Goal: Task Accomplishment & Management: Complete application form

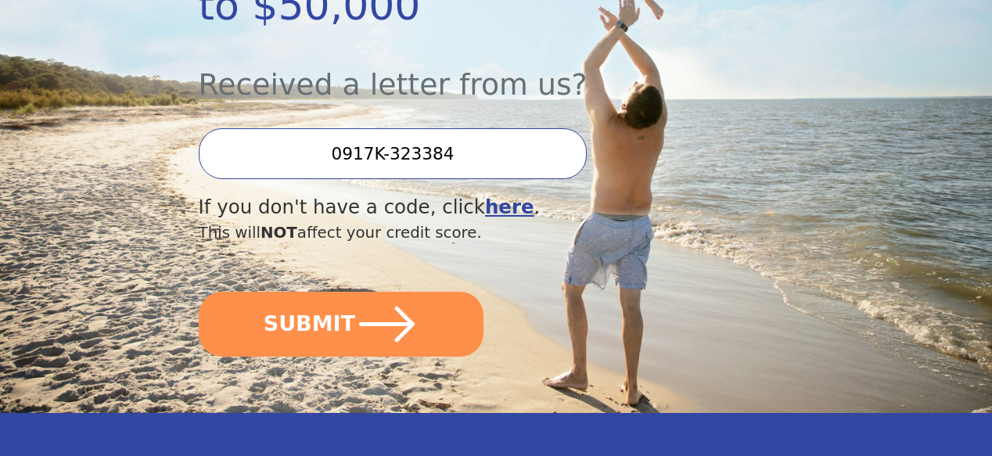
scroll to position [469, 0]
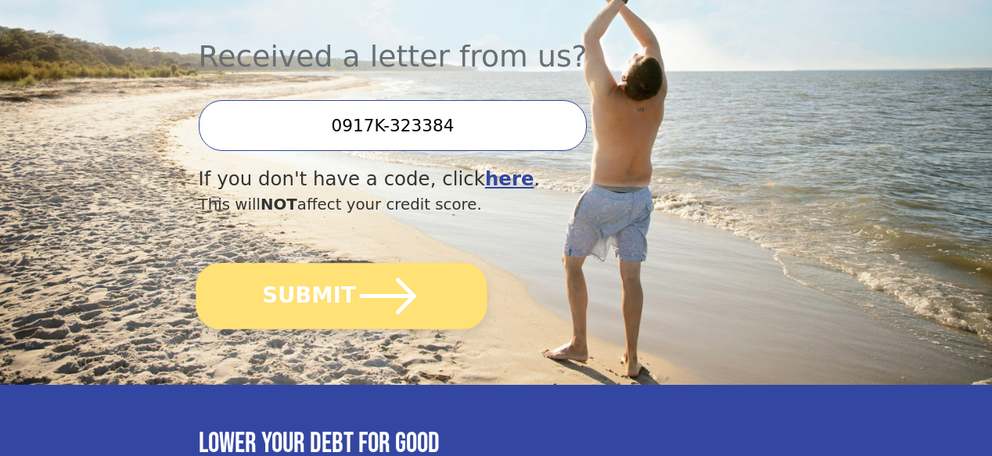
click at [379, 322] on icon "submit" at bounding box center [387, 296] width 65 height 65
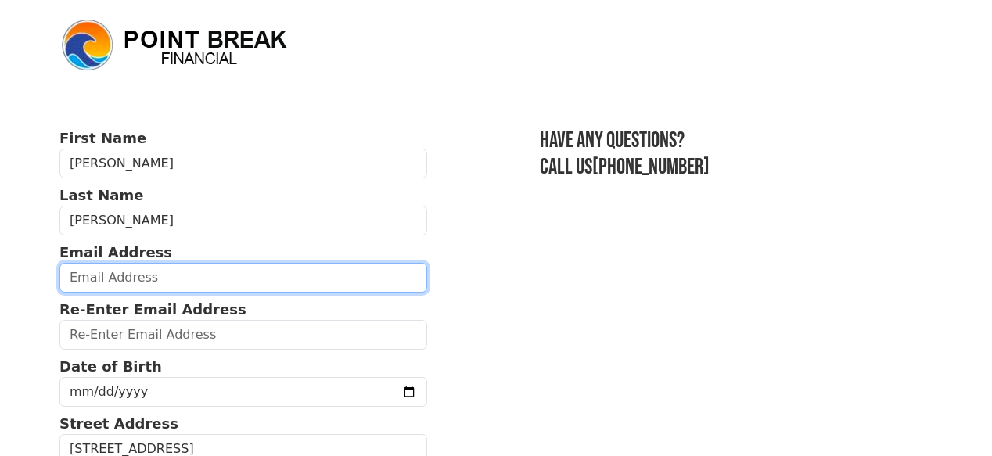
click at [199, 290] on input "email" at bounding box center [243, 278] width 368 height 30
type input "rotford2012@gmail.com"
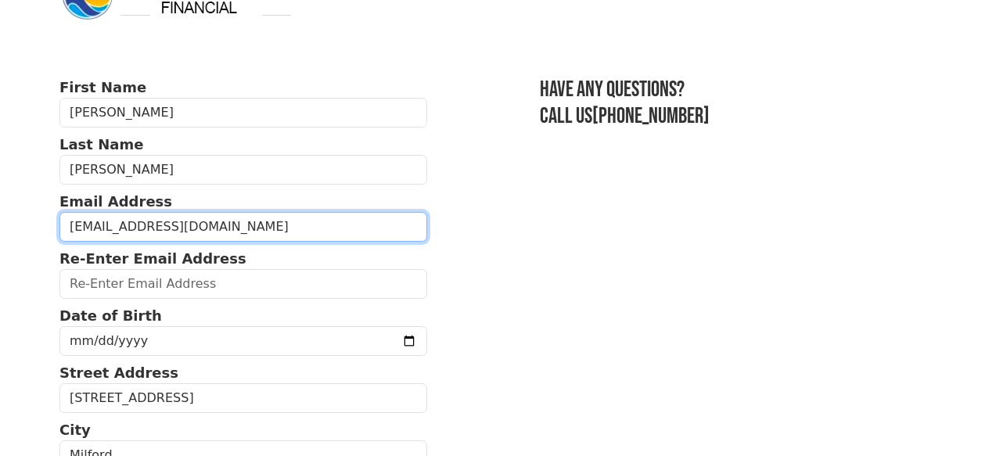
scroll to position [78, 0]
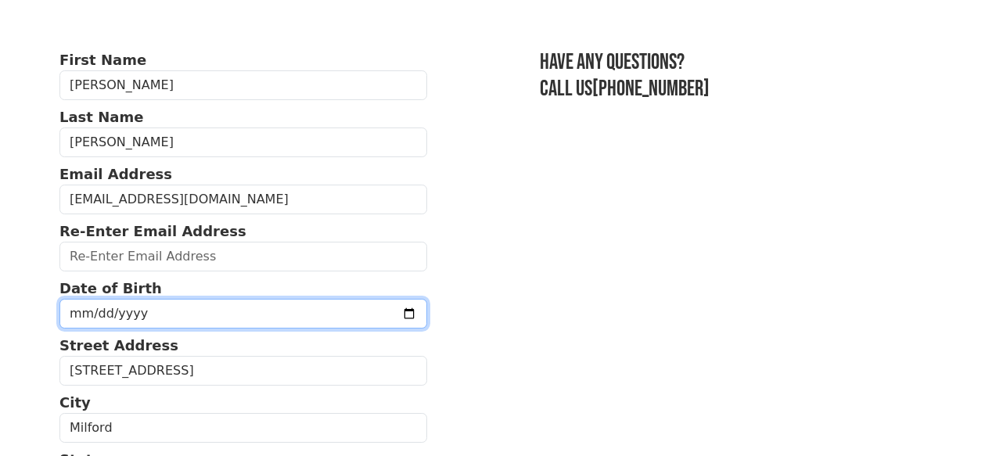
click at [88, 326] on input "date" at bounding box center [243, 314] width 368 height 30
click at [128, 328] on input "275760-05-19" at bounding box center [243, 314] width 368 height 30
type input "275760-05-19"
type input "1973-05-19"
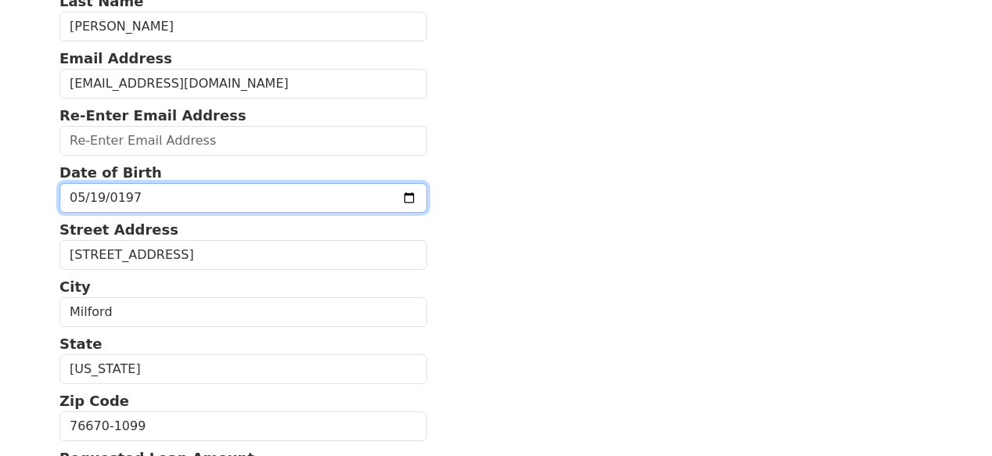
scroll to position [235, 0]
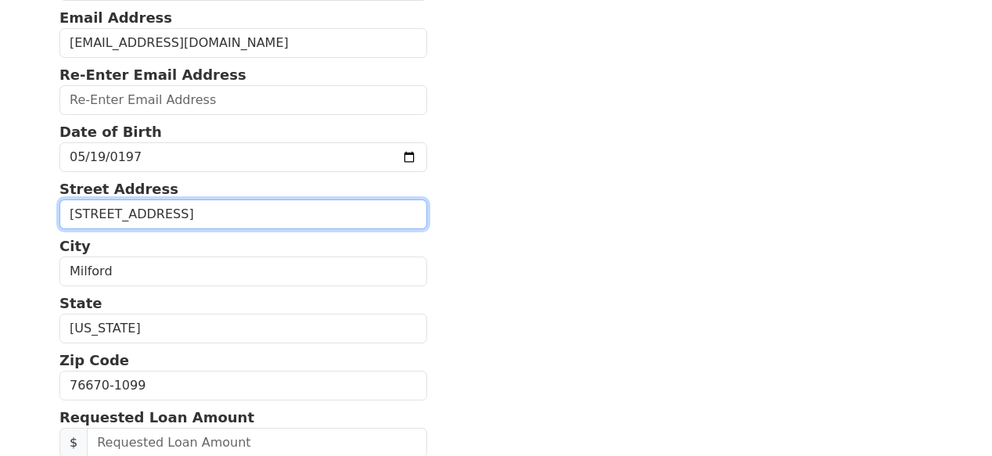
click at [170, 229] on input "402 S Main" at bounding box center [243, 214] width 368 height 30
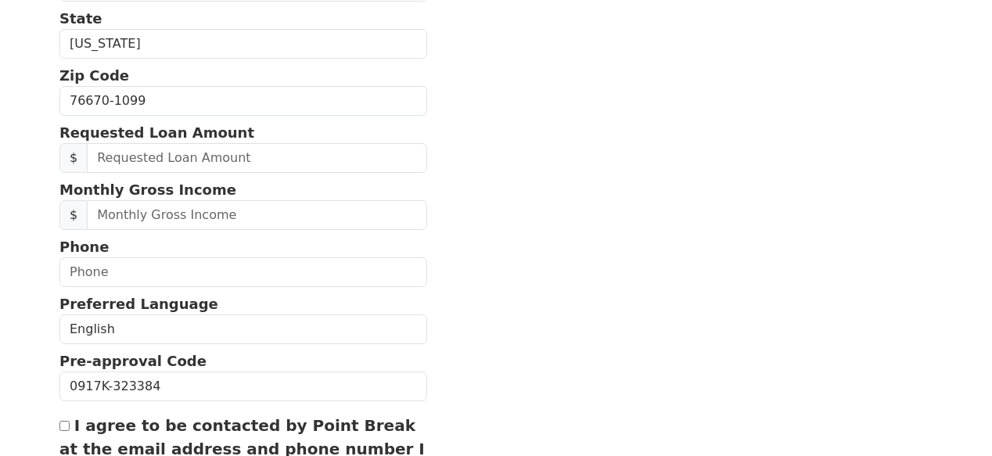
scroll to position [547, 0]
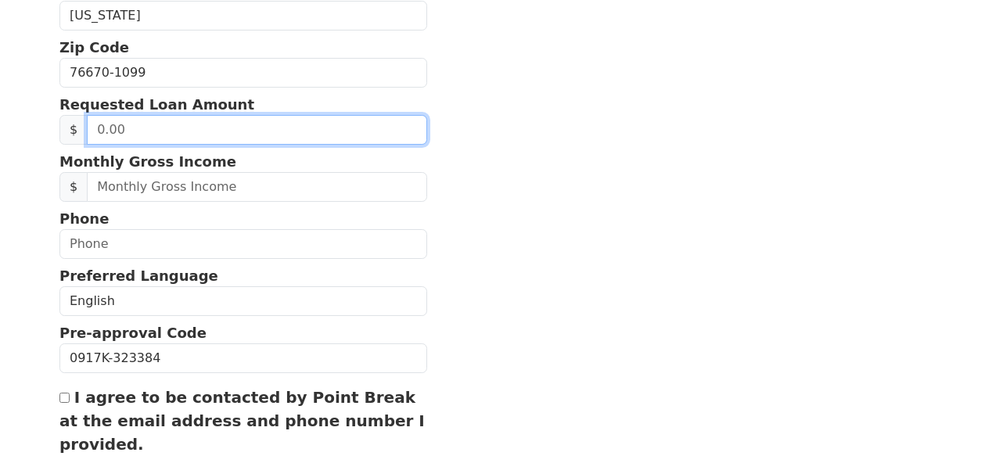
click at [185, 145] on input "text" at bounding box center [256, 130] width 339 height 30
click at [185, 145] on input "30.00" at bounding box center [256, 130] width 339 height 30
click at [138, 145] on input "30.00" at bounding box center [256, 130] width 339 height 30
type input "30,000.00"
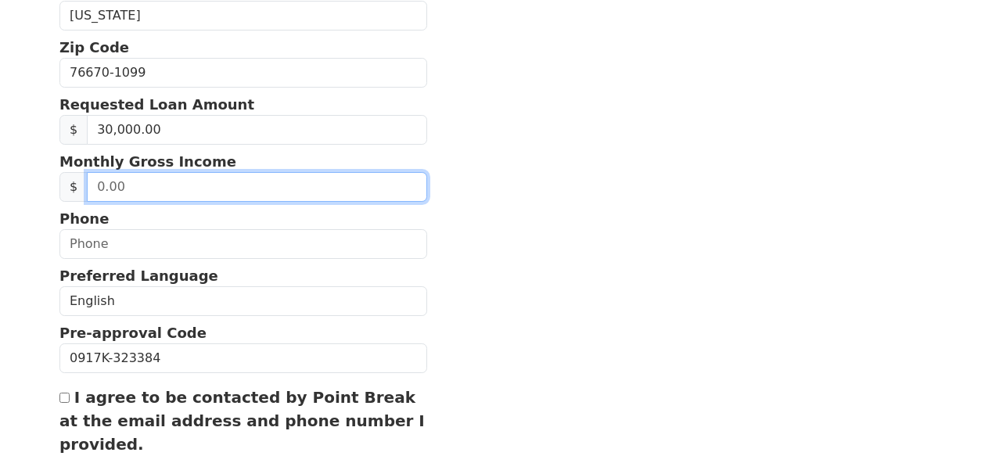
click at [166, 202] on input "text" at bounding box center [256, 187] width 339 height 30
click at [149, 202] on input "text" at bounding box center [256, 187] width 339 height 30
type input "7,000.00"
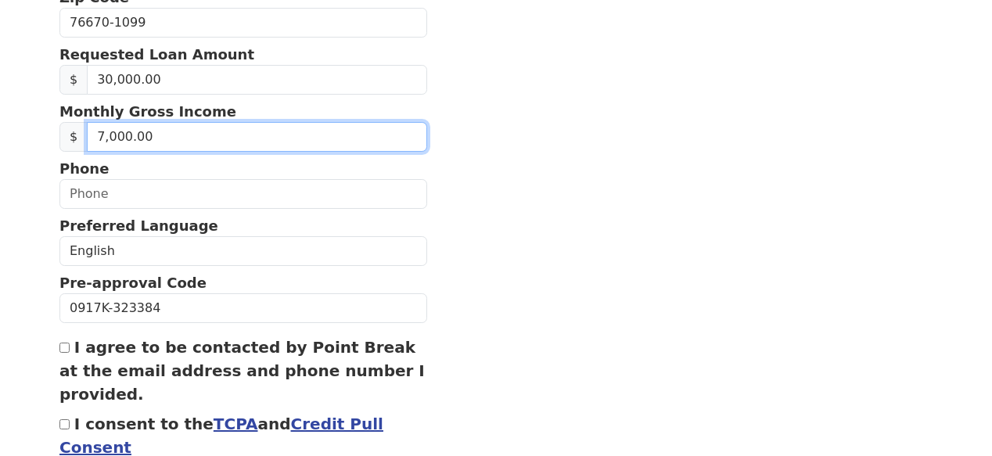
scroll to position [626, 0]
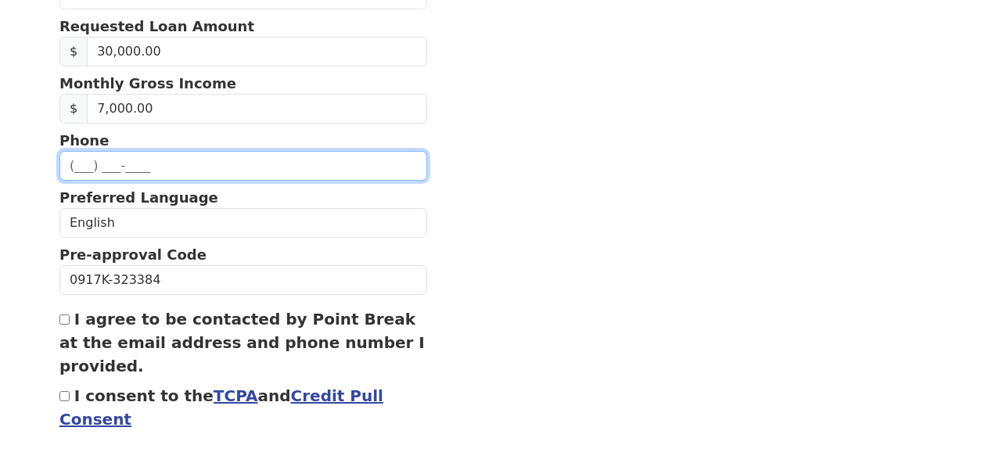
click at [138, 181] on input "text" at bounding box center [243, 166] width 368 height 30
type input "(214) 980-9815"
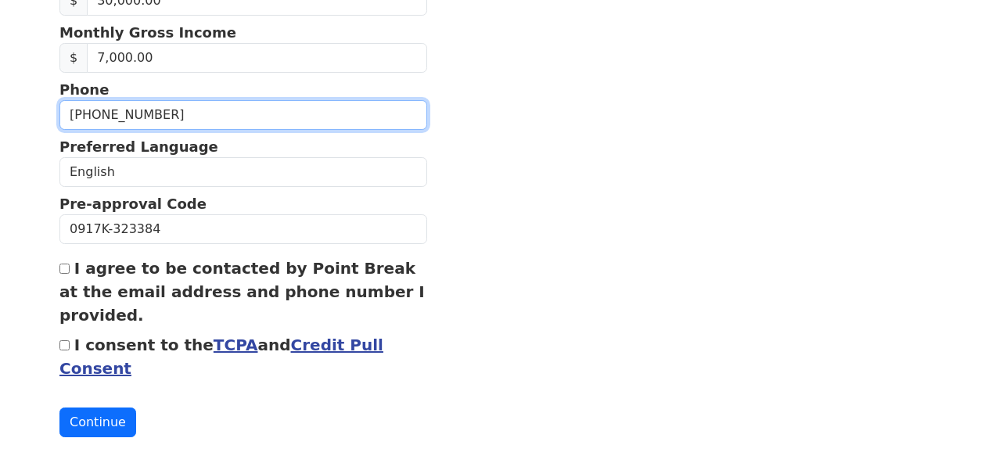
scroll to position [704, 0]
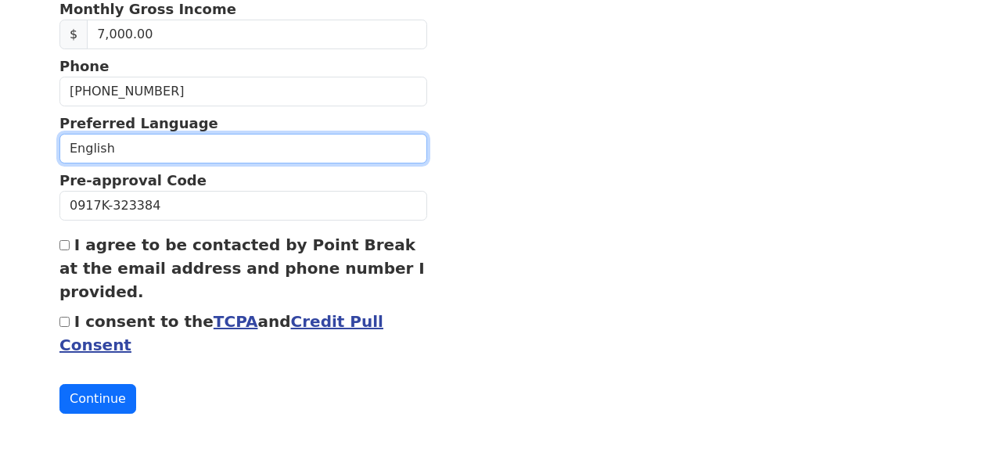
click at [148, 163] on select "English Spanish" at bounding box center [243, 149] width 368 height 30
select select "Spanish"
click at [59, 160] on select "English Spanish" at bounding box center [243, 149] width 368 height 30
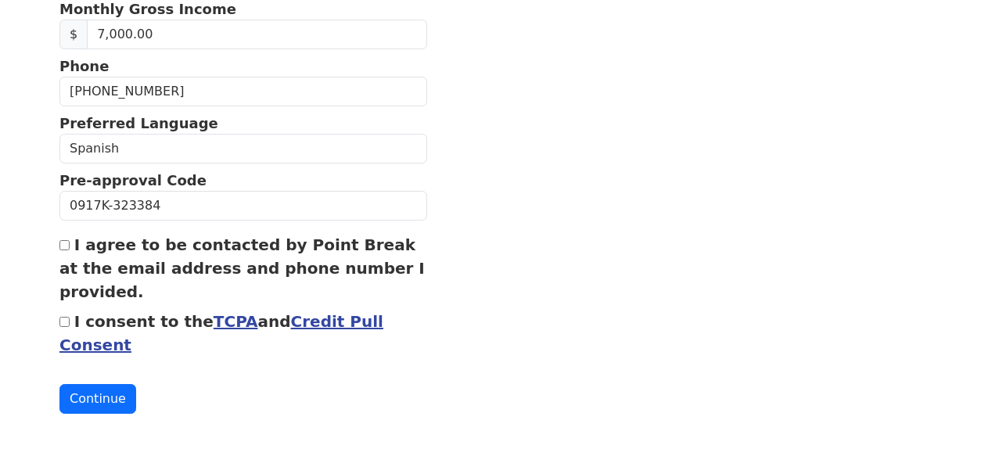
click at [64, 246] on div "I agree to be contacted by Point Break at the email address and phone number I …" at bounding box center [243, 268] width 368 height 70
click at [67, 240] on input "I agree to be contacted by Point Break at the email address and phone number I …" at bounding box center [64, 245] width 10 height 10
checkbox input "true"
click at [66, 317] on input "I consent to the TCPA and Credit Pull Consent" at bounding box center [64, 322] width 10 height 10
checkbox input "true"
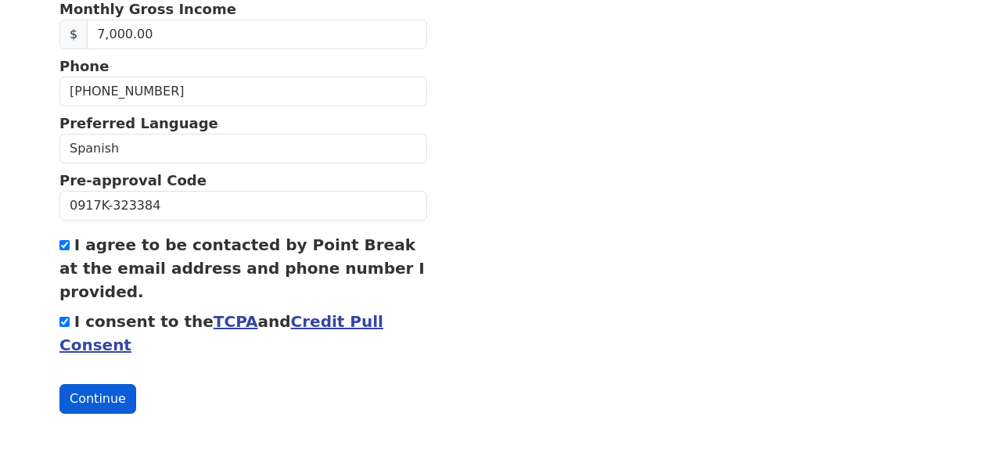
click at [95, 392] on button "Continue" at bounding box center [97, 399] width 77 height 30
click at [91, 394] on button "Continue" at bounding box center [97, 399] width 77 height 30
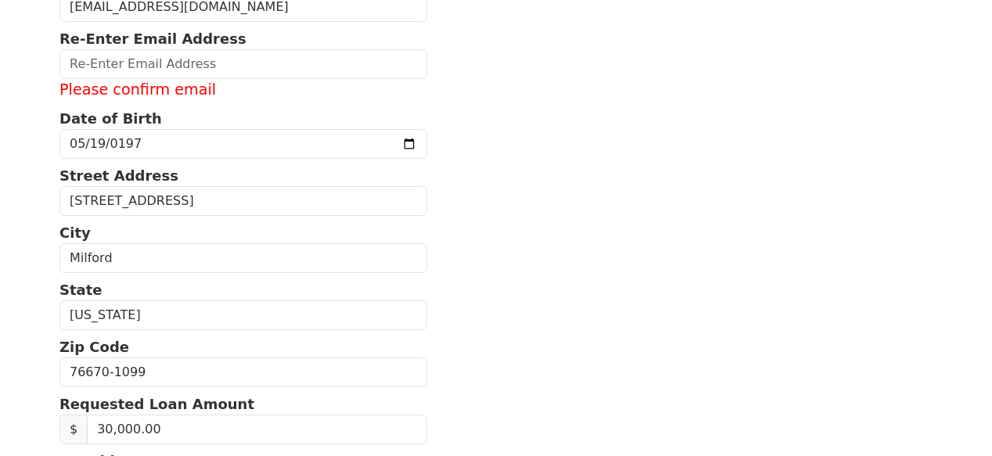
scroll to position [215, 0]
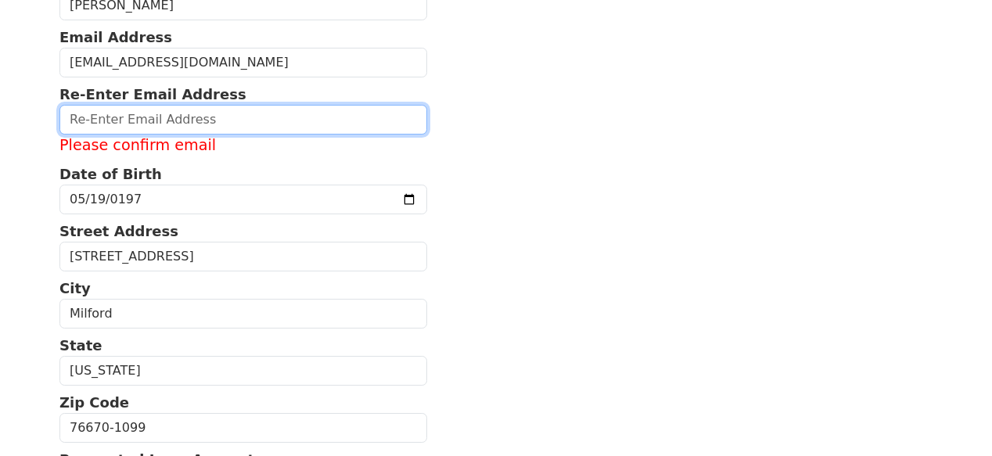
click at [139, 131] on input "email" at bounding box center [243, 120] width 368 height 30
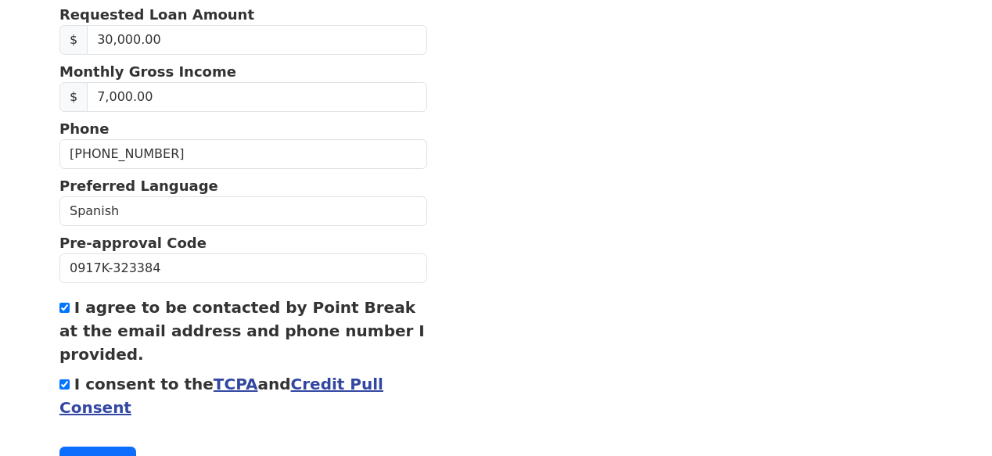
scroll to position [740, 0]
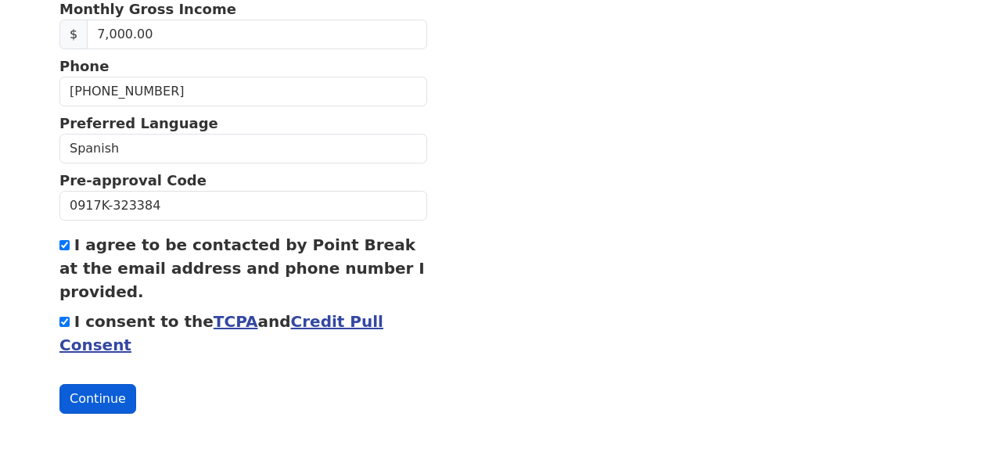
type input "rotford2012@gmail.com"
click at [86, 396] on button "Continue" at bounding box center [97, 399] width 77 height 30
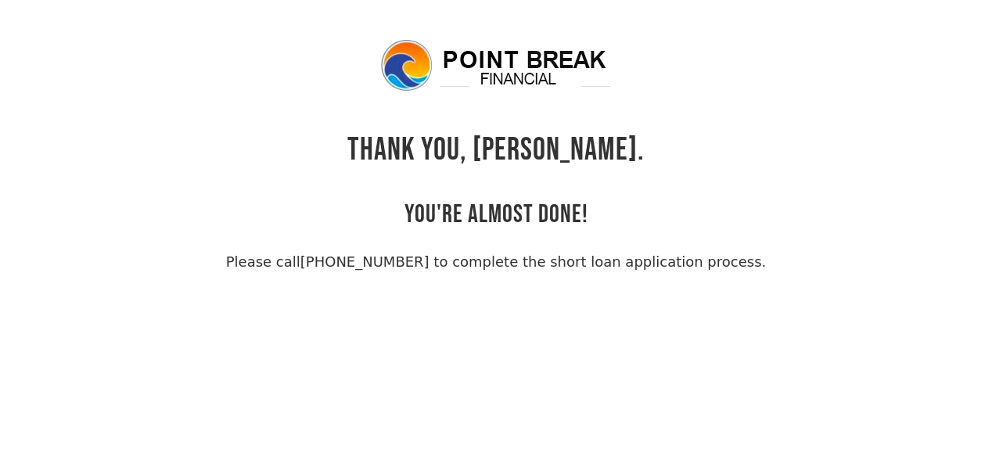
click at [384, 279] on body "THANK YOU, [PERSON_NAME]. YOU'RE ALMOST DONE! Please call [PHONE_NUMBER] to com…" at bounding box center [496, 266] width 992 height 456
